Goal: Find specific page/section: Find specific page/section

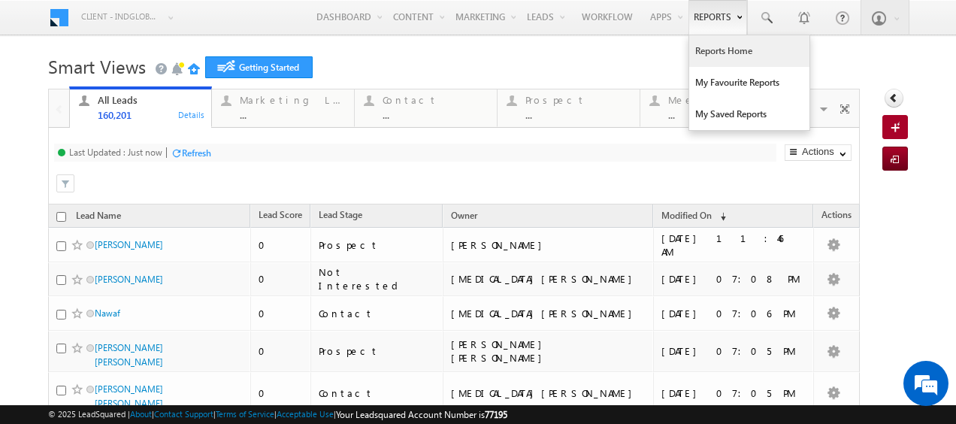
click at [723, 43] on link "Reports Home" at bounding box center [749, 51] width 120 height 32
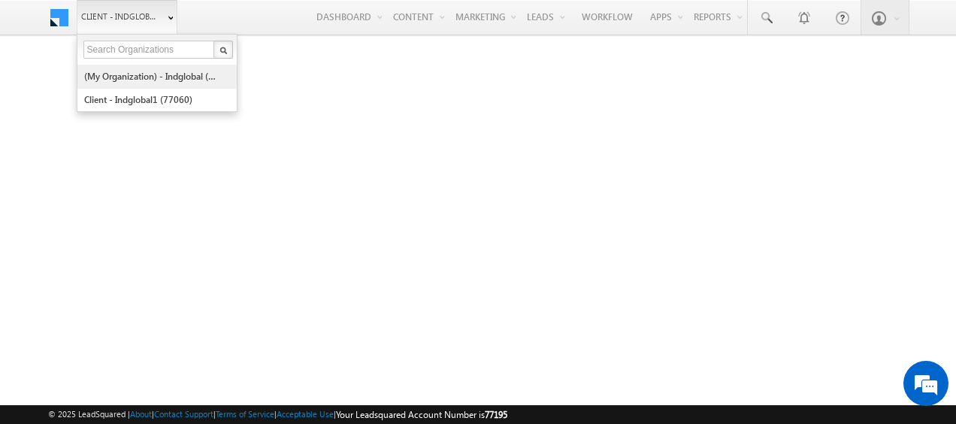
click at [162, 77] on link "(My Organization) - indglobal (48060)" at bounding box center [152, 76] width 138 height 23
